Goal: Communication & Community: Answer question/provide support

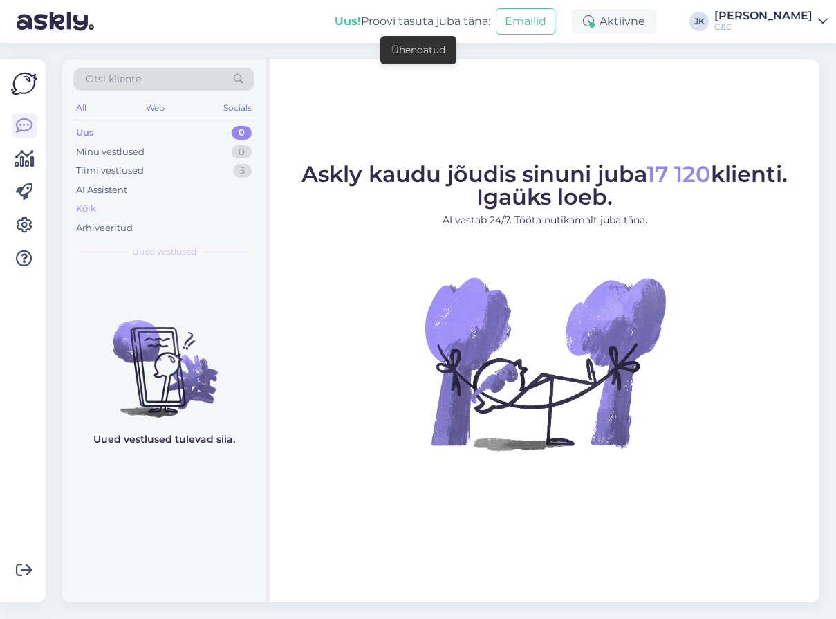
click at [86, 211] on div "Kõik" at bounding box center [86, 209] width 20 height 14
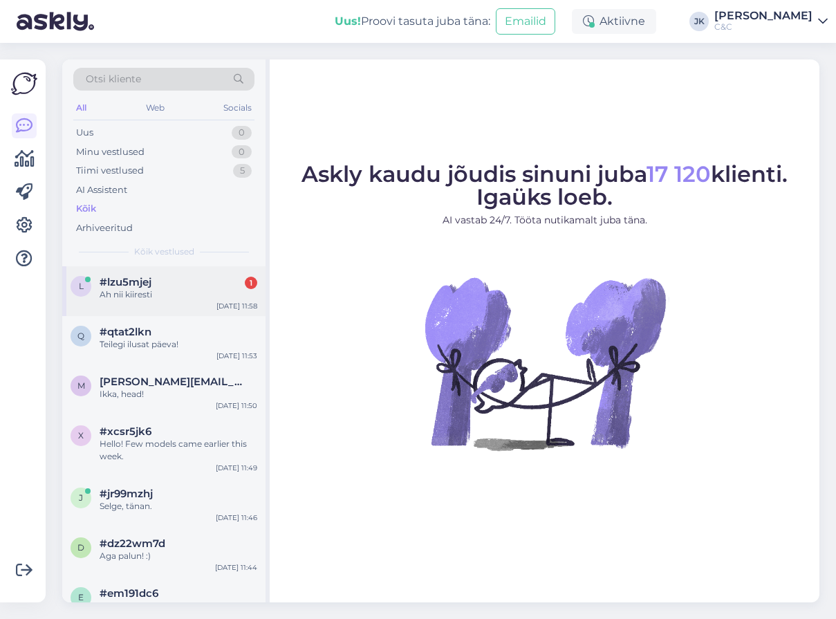
click at [178, 290] on div "Ah nii kiiresti" at bounding box center [179, 294] width 158 height 12
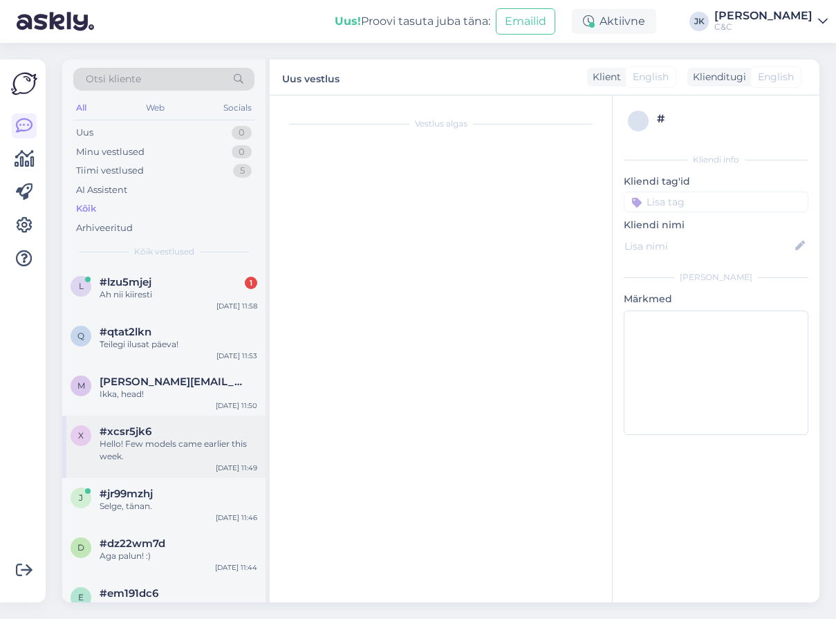
scroll to position [545, 0]
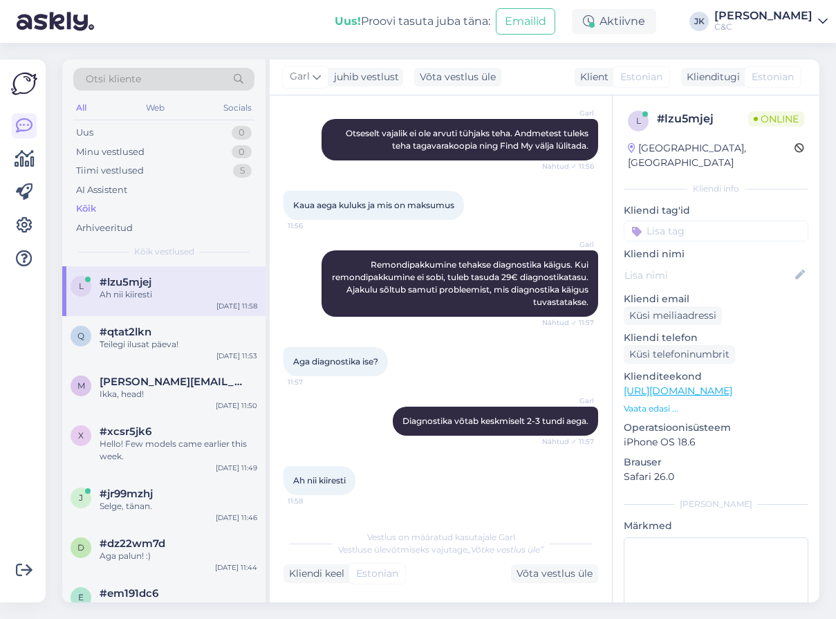
click at [382, 485] on div "Ah nii kiiresti 11:58" at bounding box center [440, 480] width 315 height 59
click at [508, 520] on div "Vestlus algas [DATE] Tere 11:52 Garl Tere! Kuidas saan Teile abiks olla? Nähtud…" at bounding box center [441, 348] width 342 height 507
click at [26, 442] on div at bounding box center [24, 331] width 26 height 521
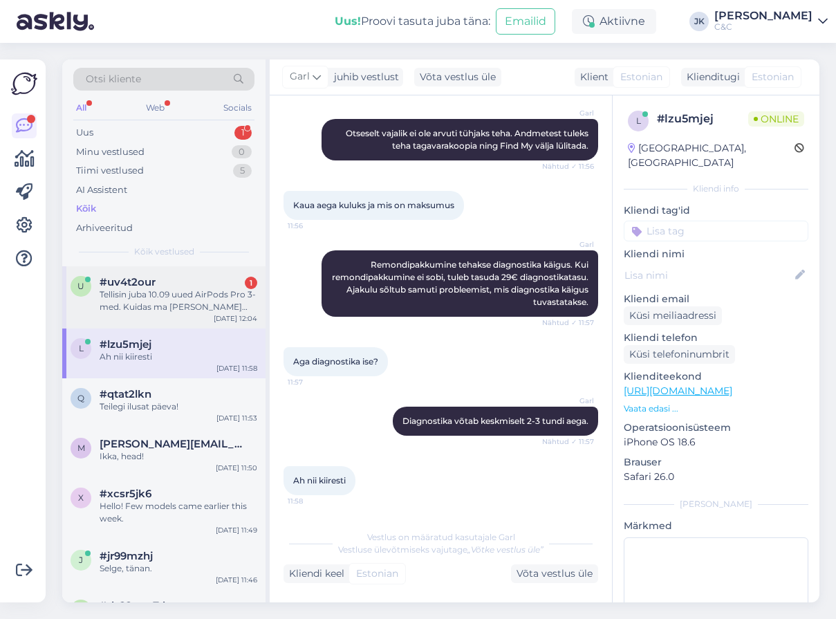
click at [165, 288] on div "Tellisin juba 10.09 uued AirPods Pro 3-med. Kuidas ma [PERSON_NAME] saanud pole…" at bounding box center [179, 300] width 158 height 25
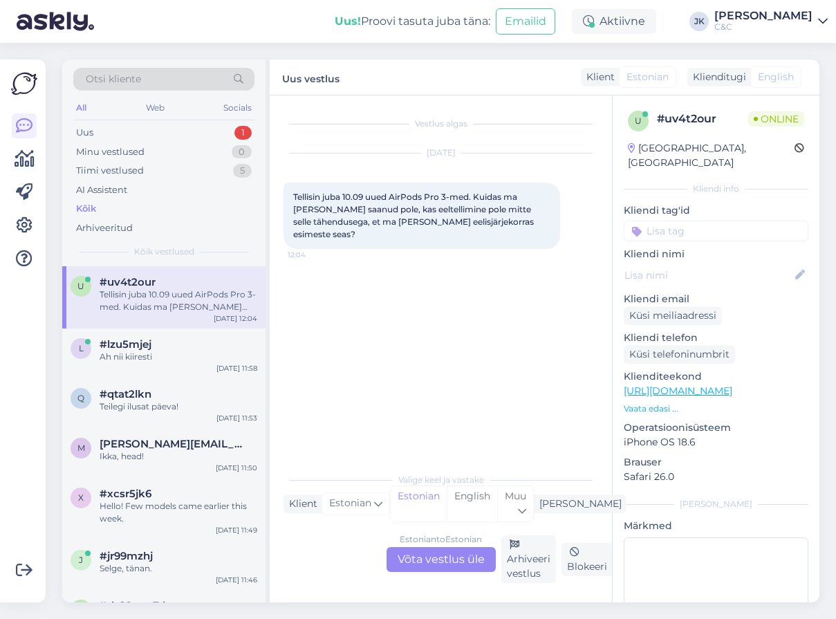
scroll to position [0, 0]
click at [418, 564] on div "Estonian to Estonian Võta vestlus üle" at bounding box center [440, 559] width 109 height 25
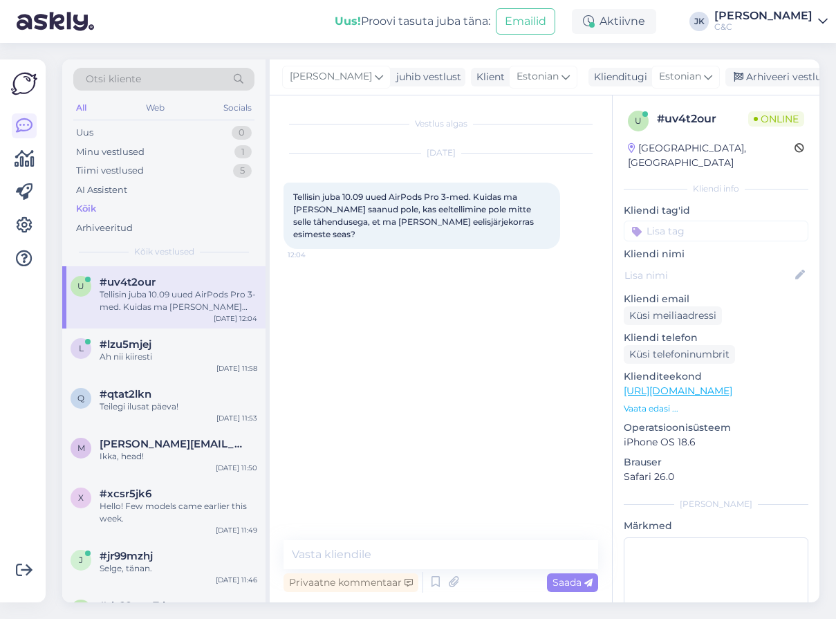
click at [461, 209] on span "Tellisin juba 10.09 uued AirPods Pro 3-med. Kuidas ma [PERSON_NAME] saanud pole…" at bounding box center [414, 216] width 243 height 48
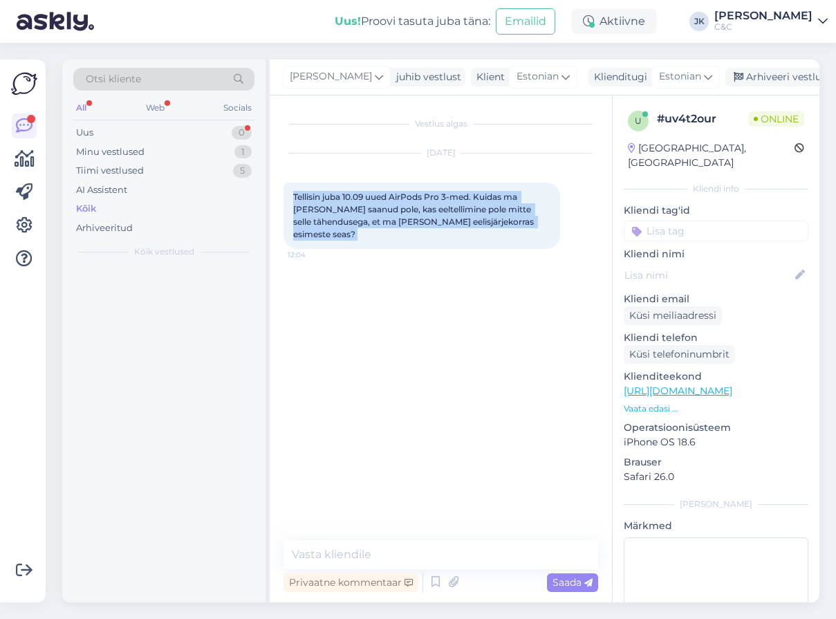
click at [461, 209] on span "Tellisin juba 10.09 uued AirPods Pro 3-med. Kuidas ma [PERSON_NAME] saanud pole…" at bounding box center [414, 216] width 243 height 48
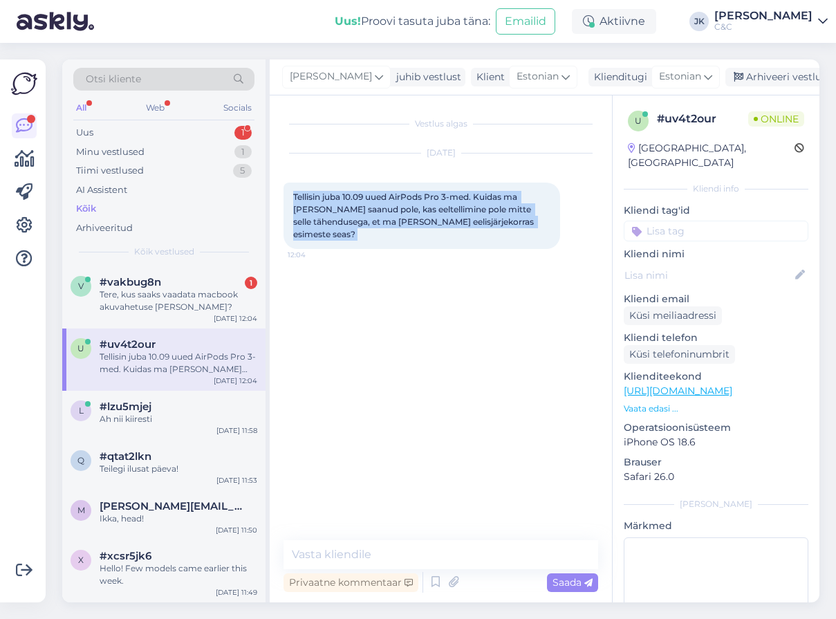
click at [443, 297] on div "Vestlus algas [DATE] Tellisin juba 10.09 uued AirPods Pro 3-med. Kuidas ma [PER…" at bounding box center [446, 318] width 327 height 418
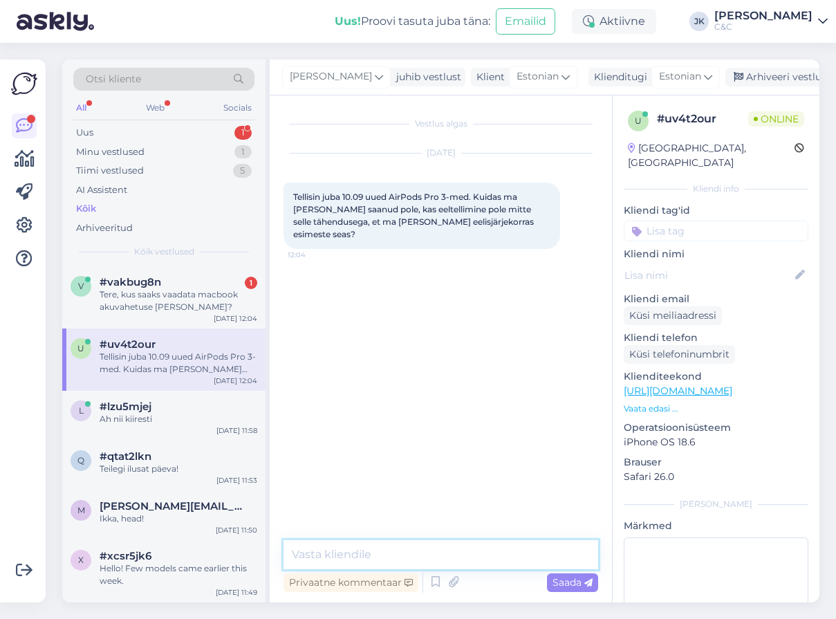
click at [349, 550] on textarea at bounding box center [440, 554] width 315 height 29
click at [358, 581] on div "Privaatne kommentaar" at bounding box center [350, 582] width 135 height 19
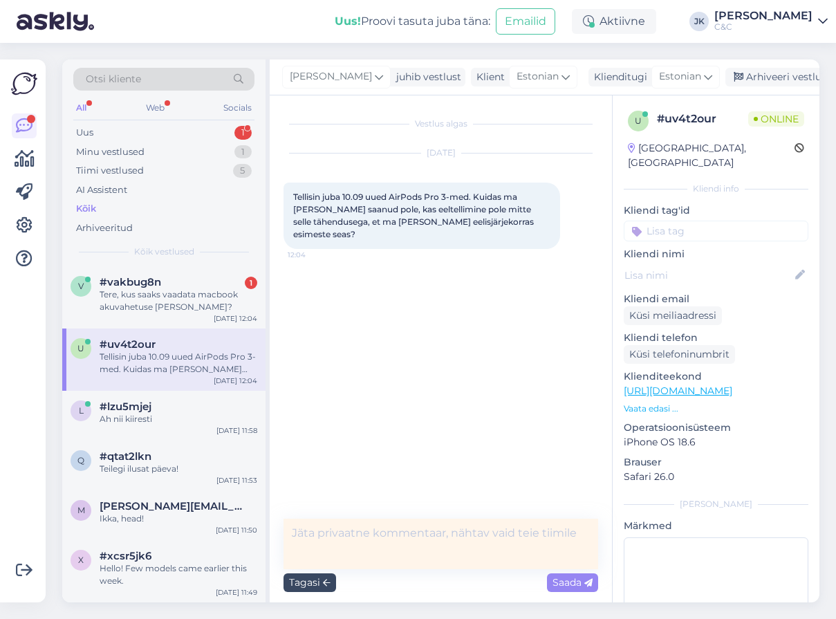
click at [324, 579] on icon at bounding box center [327, 583] width 8 height 8
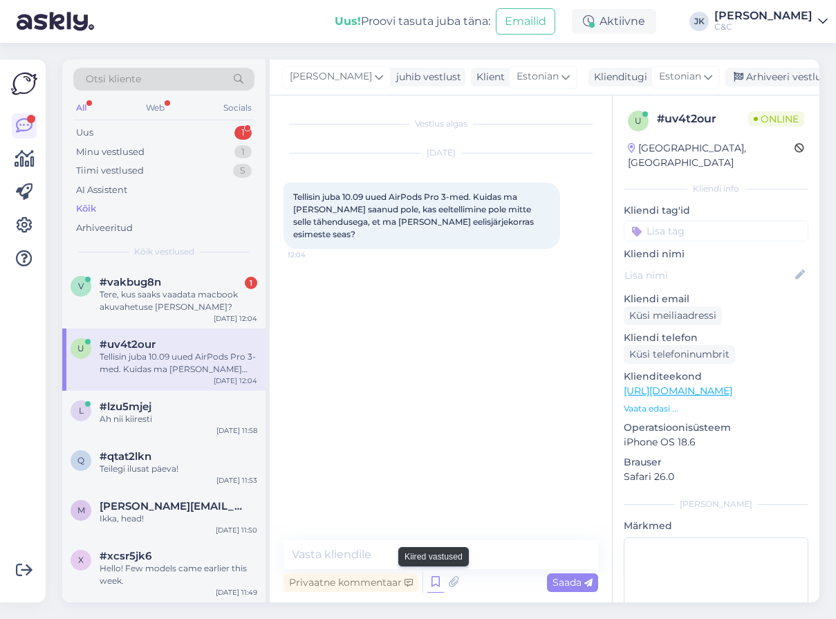
click at [431, 579] on icon at bounding box center [435, 582] width 17 height 21
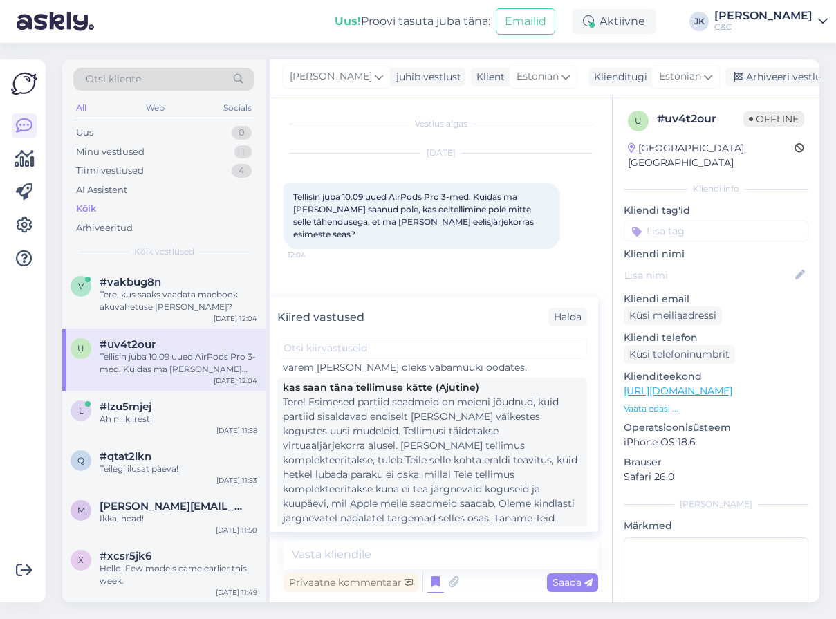
scroll to position [284, 0]
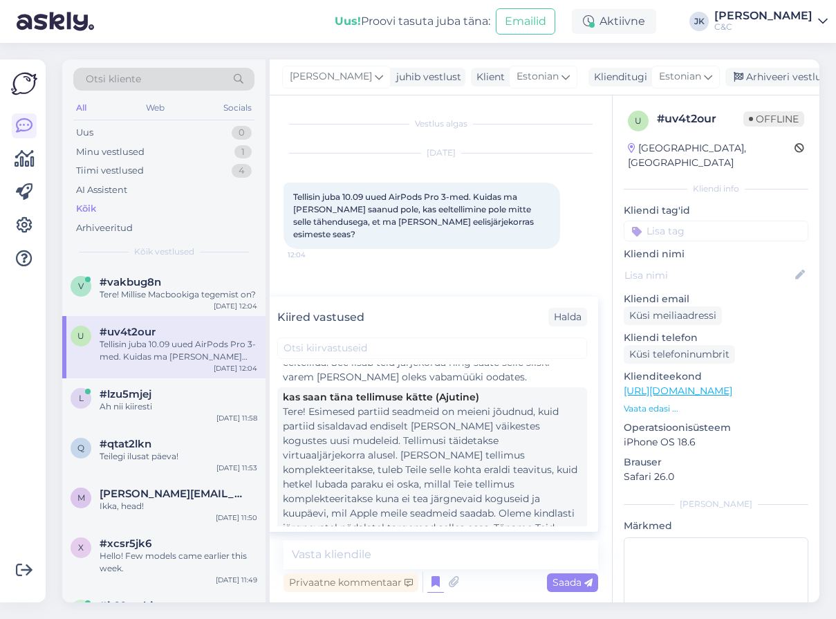
click at [455, 450] on div "Tere! Esimesed partiid seadmeid on meieni jõudnud, kuid partiid sisaldavad endi…" at bounding box center [432, 484] width 299 height 160
type textarea "Tere! Esimesed partiid seadmeid on meieni jõudnud, kuid partiid sisaldavad endi…"
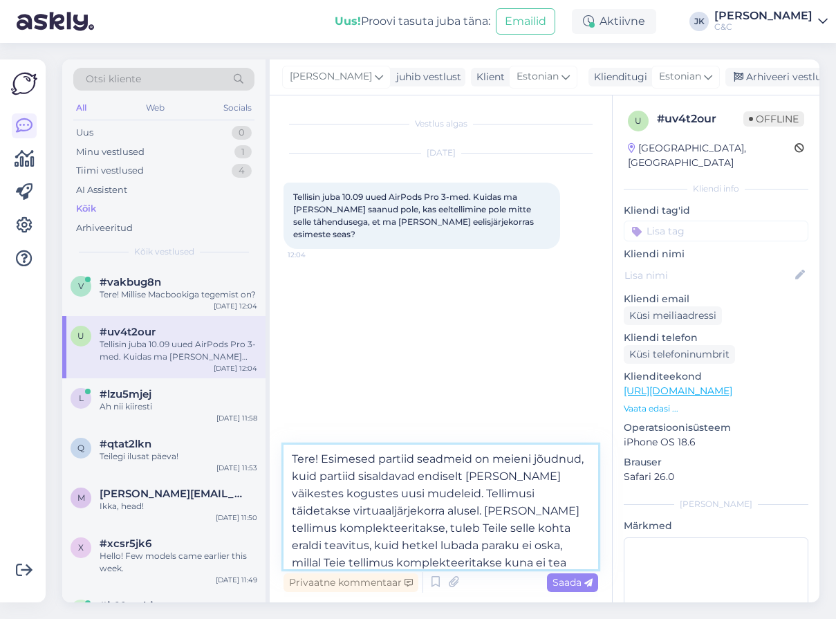
click at [416, 514] on textarea "Tere! Esimesed partiid seadmeid on meieni jõudnud, kuid partiid sisaldavad endi…" at bounding box center [440, 507] width 315 height 124
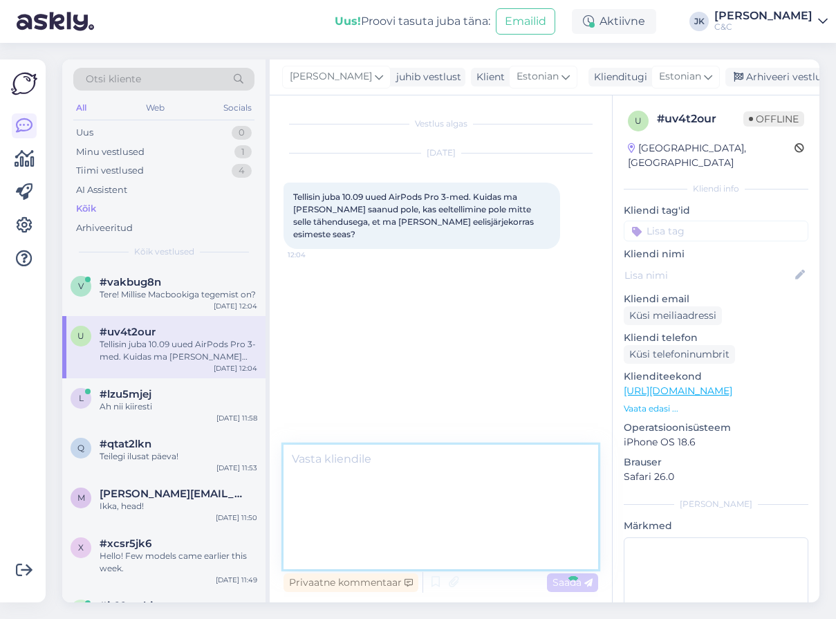
scroll to position [0, 0]
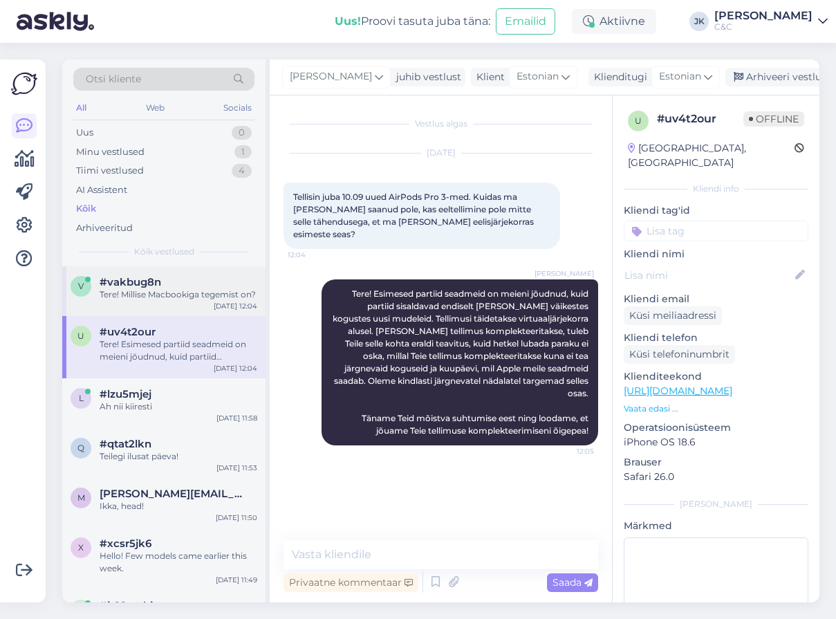
click at [167, 296] on div "Tere! Millise Macbookiga tegemist on?" at bounding box center [179, 294] width 158 height 12
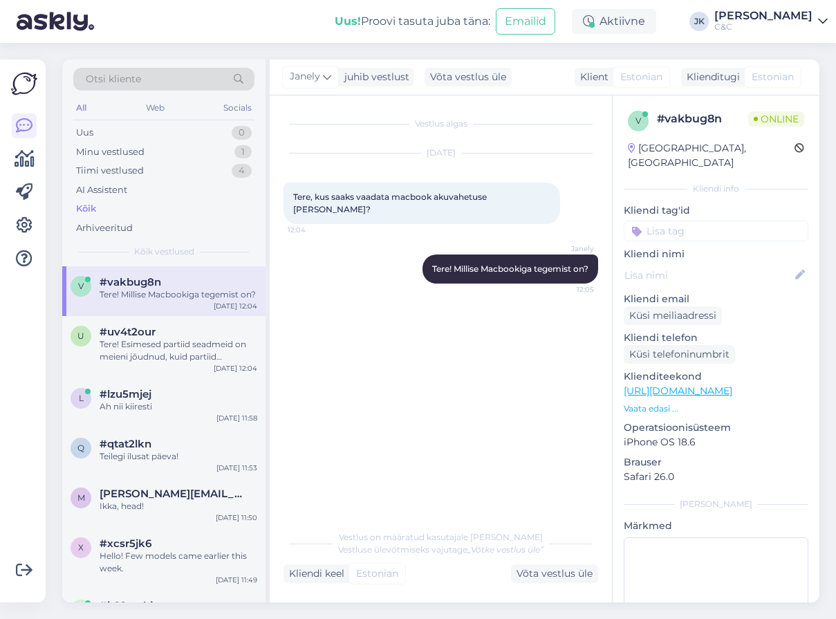
click at [355, 431] on div "Vestlus algas [DATE] Tere, kus saaks vaadata macbook akuvahetuse [PERSON_NAME]?…" at bounding box center [446, 309] width 327 height 401
click at [112, 355] on div "Tere! Esimesed partiid seadmeid on meieni jõudnud, kuid partiid sisaldavad endi…" at bounding box center [179, 350] width 158 height 25
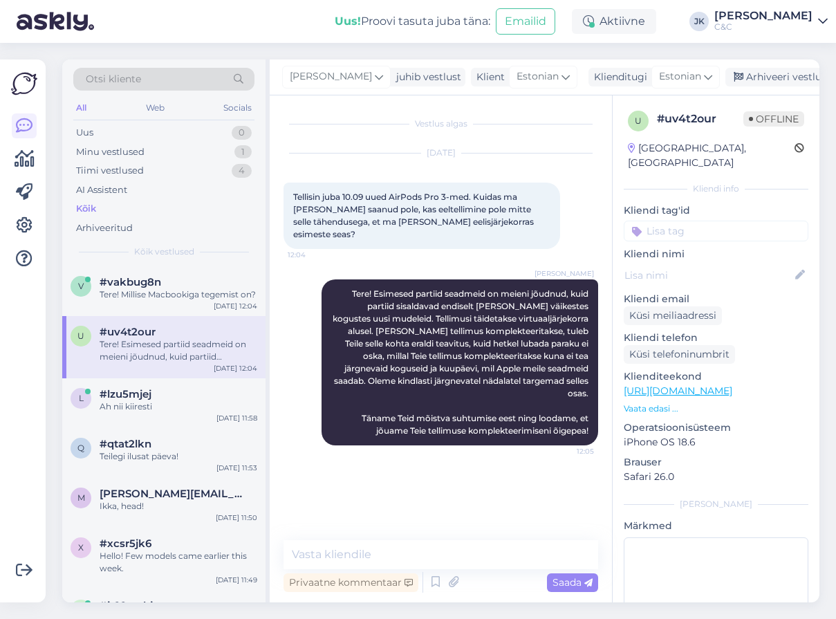
click at [28, 382] on div at bounding box center [24, 331] width 26 height 521
